Goal: Check status: Check status

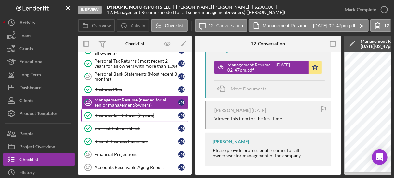
click at [115, 114] on div "Business Tax Returns (2 years)" at bounding box center [136, 115] width 84 height 5
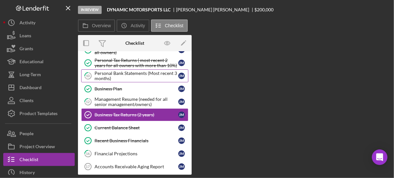
click at [108, 80] on link "10 Personal Bank Statements (Most recent 3 months) J M" at bounding box center [134, 75] width 107 height 13
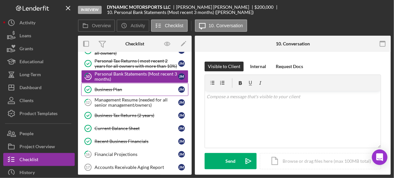
click at [107, 87] on div "Business Plan" at bounding box center [136, 89] width 84 height 5
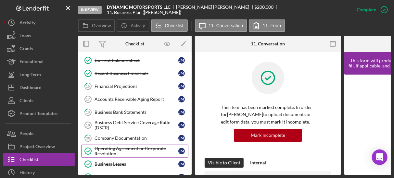
scroll to position [195, 0]
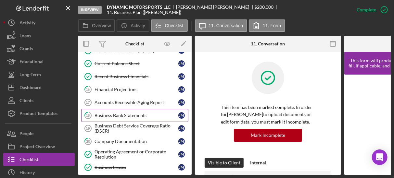
click at [134, 113] on div "Business Bank Statements" at bounding box center [136, 115] width 84 height 5
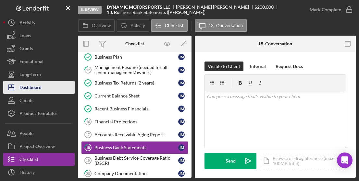
scroll to position [162, 0]
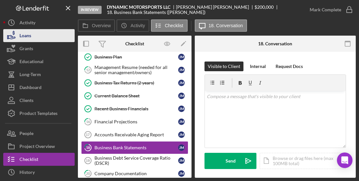
click at [40, 40] on button "Loans" at bounding box center [38, 35] width 71 height 13
